Goal: Navigation & Orientation: Find specific page/section

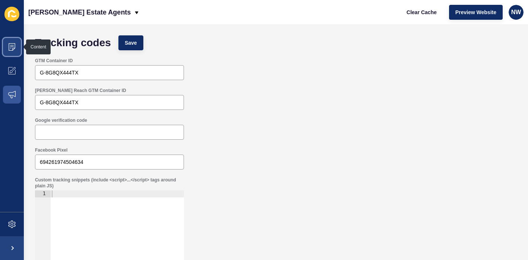
click at [13, 50] on icon at bounding box center [12, 46] width 7 height 7
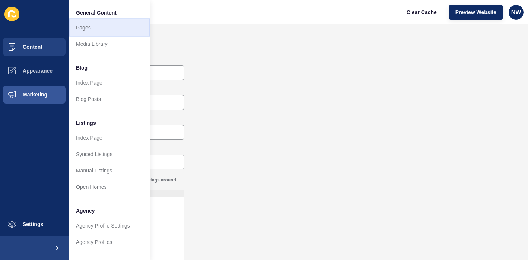
click at [94, 29] on link "Pages" at bounding box center [110, 27] width 82 height 16
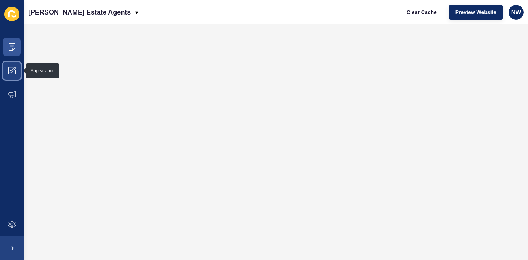
click at [12, 72] on icon at bounding box center [11, 70] width 7 height 7
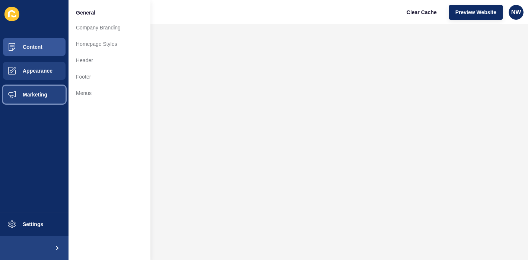
click at [18, 95] on span "Marketing" at bounding box center [23, 95] width 48 height 6
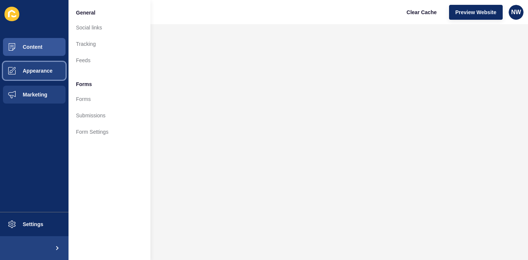
click at [24, 76] on button "Appearance" at bounding box center [34, 71] width 69 height 24
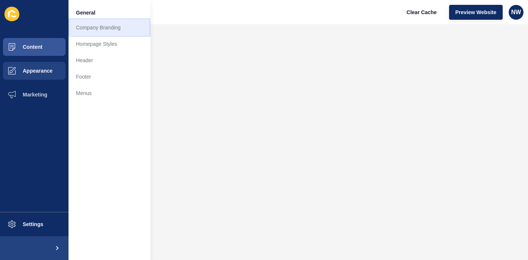
click at [89, 29] on link "Company Branding" at bounding box center [110, 27] width 82 height 16
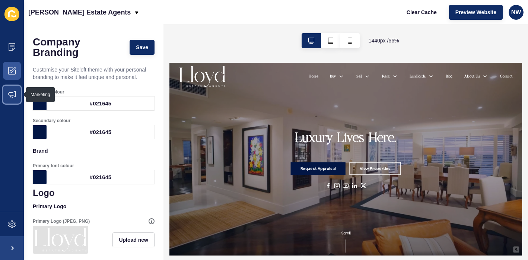
click at [7, 92] on span at bounding box center [12, 95] width 24 height 24
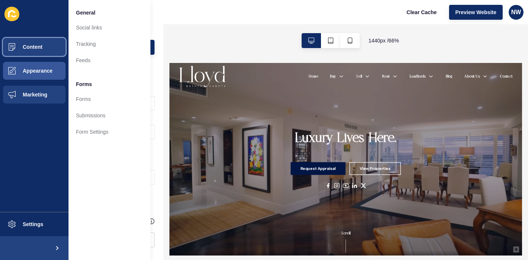
click at [18, 51] on span at bounding box center [12, 47] width 24 height 24
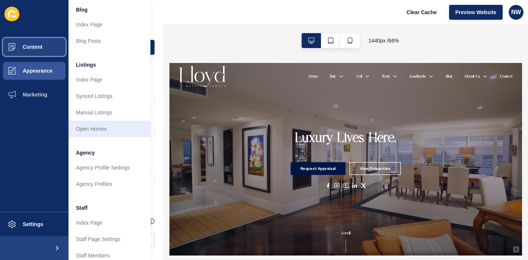
scroll to position [74, 0]
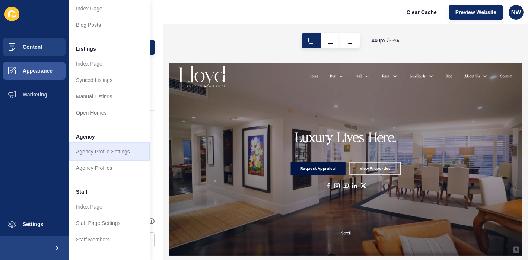
click at [114, 152] on link "Agency Profile Settings" at bounding box center [110, 151] width 82 height 16
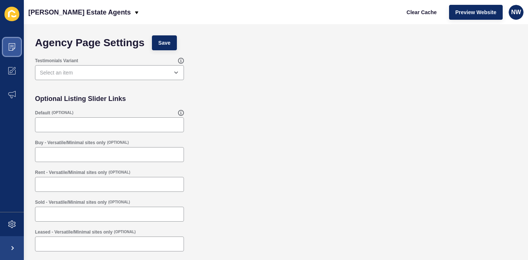
click at [9, 54] on span at bounding box center [12, 47] width 24 height 24
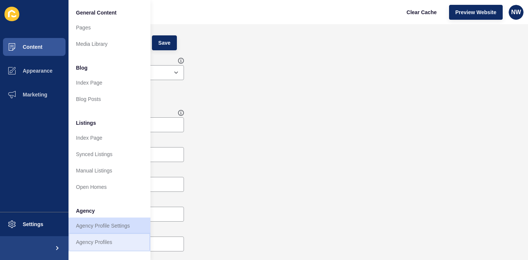
click at [100, 242] on link "Agency Profiles" at bounding box center [110, 242] width 82 height 16
